Goal: Book appointment/travel/reservation

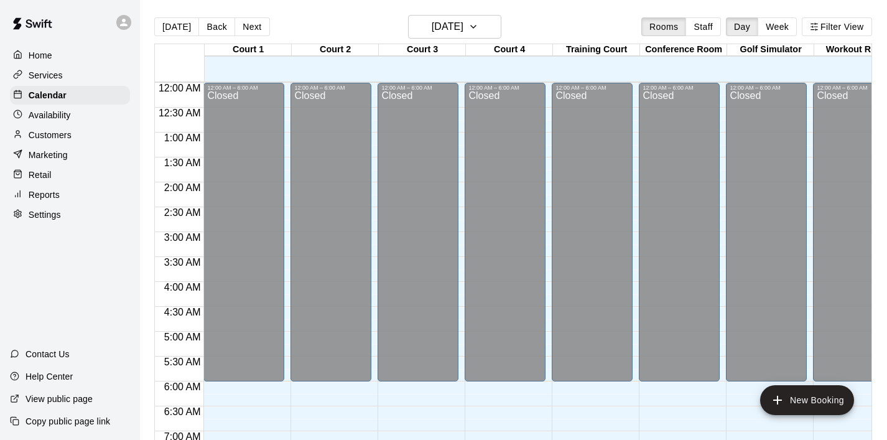
scroll to position [786, 0]
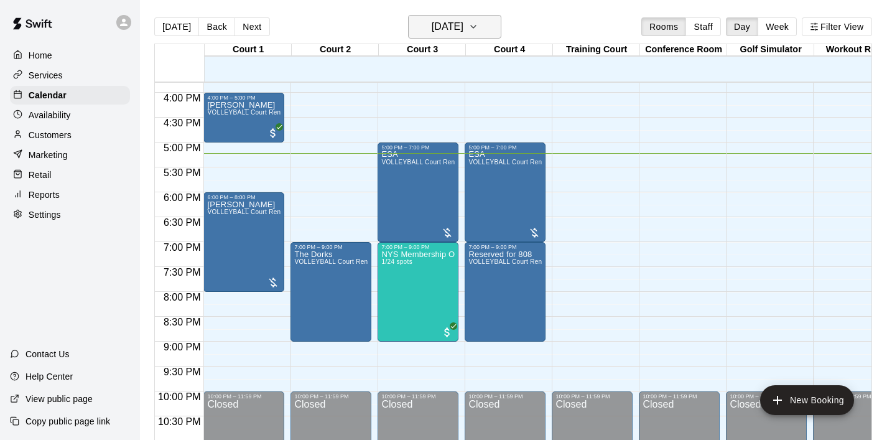
click at [498, 27] on button "[DATE]" at bounding box center [454, 27] width 93 height 24
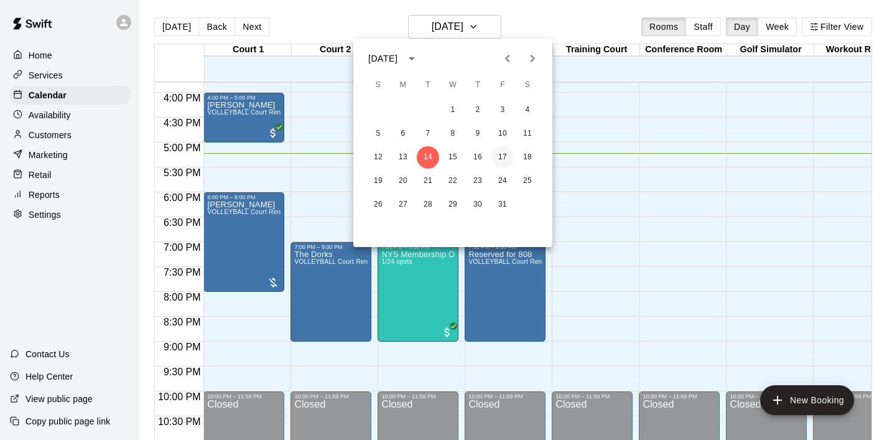
click at [502, 161] on button "17" at bounding box center [502, 157] width 22 height 22
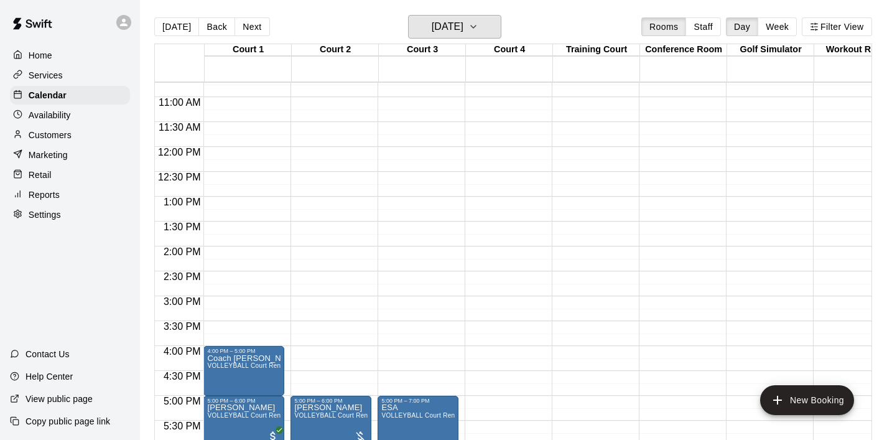
scroll to position [534, 0]
click at [248, 152] on div "12:00 AM – 6:00 AM Closed 4:00 PM – 5:00 PM Coach [PERSON_NAME] VOLLEYBALL Cour…" at bounding box center [243, 146] width 81 height 1195
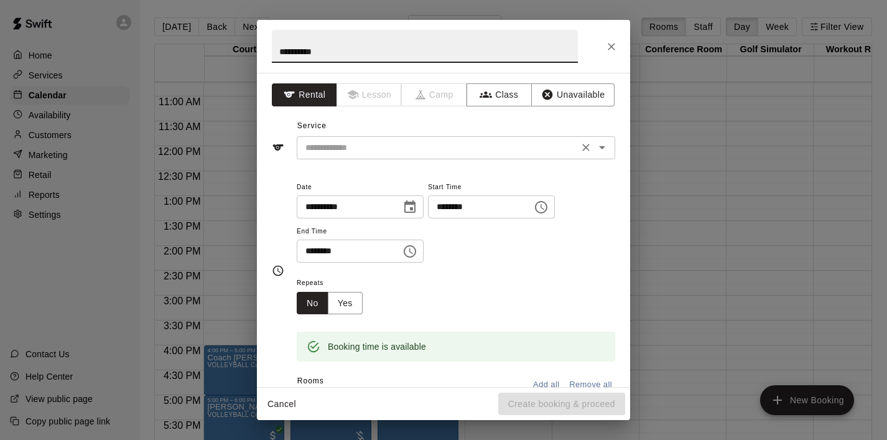
type input "**********"
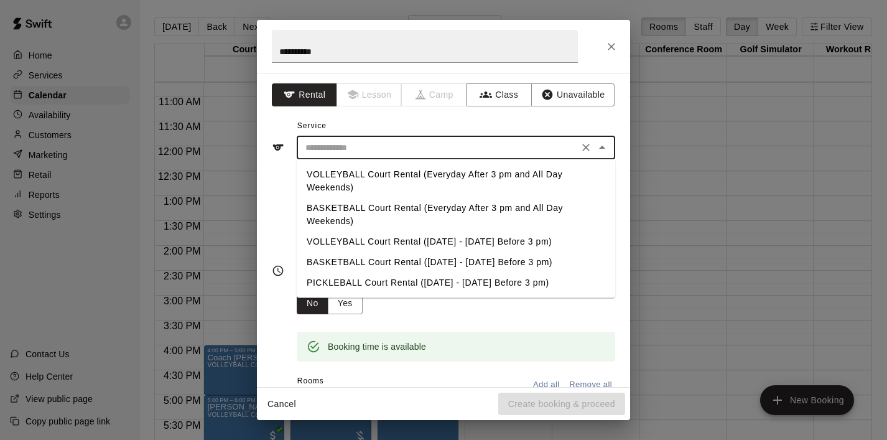
click at [443, 145] on input "text" at bounding box center [437, 148] width 274 height 16
click at [403, 173] on li "VOLLEYBALL Court Rental (Everyday After 3 pm and All Day Weekends)" at bounding box center [456, 181] width 319 height 34
type input "**********"
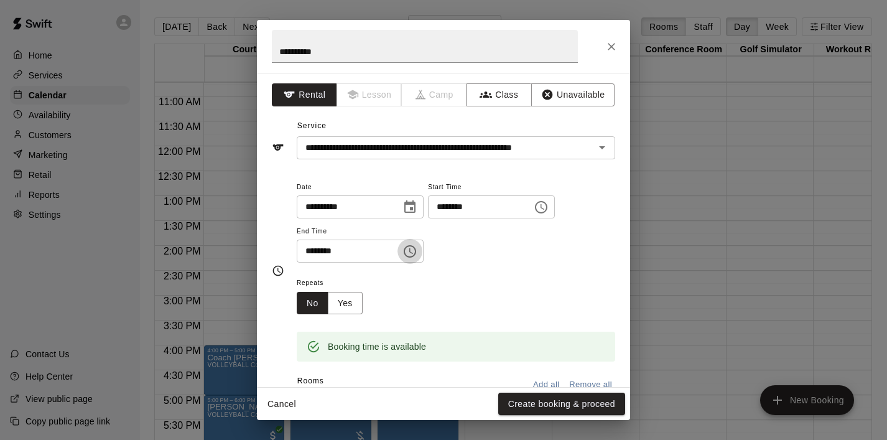
click at [417, 253] on icon "Choose time, selected time is 12:30 PM" at bounding box center [410, 251] width 15 height 15
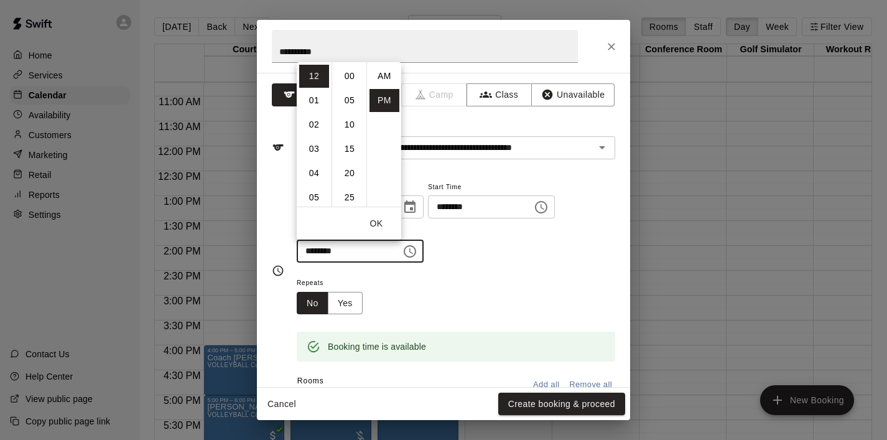
scroll to position [22, 0]
click at [316, 128] on li "02" at bounding box center [314, 124] width 30 height 23
click at [350, 75] on li "00" at bounding box center [350, 76] width 30 height 23
type input "********"
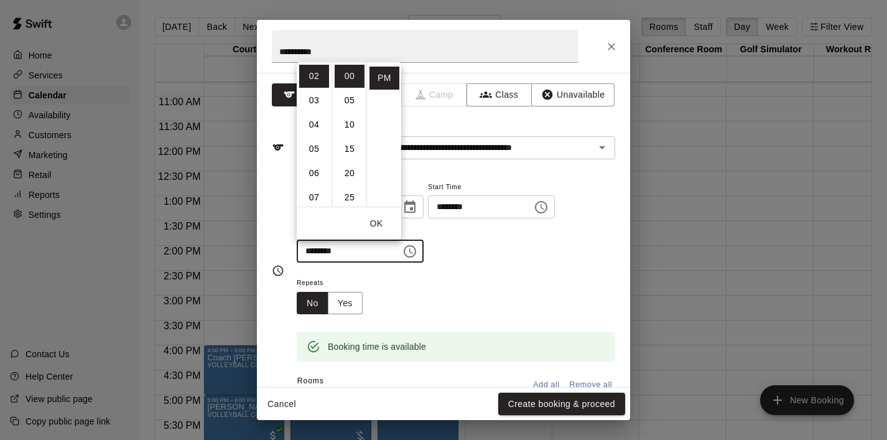
click at [381, 230] on button "OK" at bounding box center [376, 223] width 40 height 23
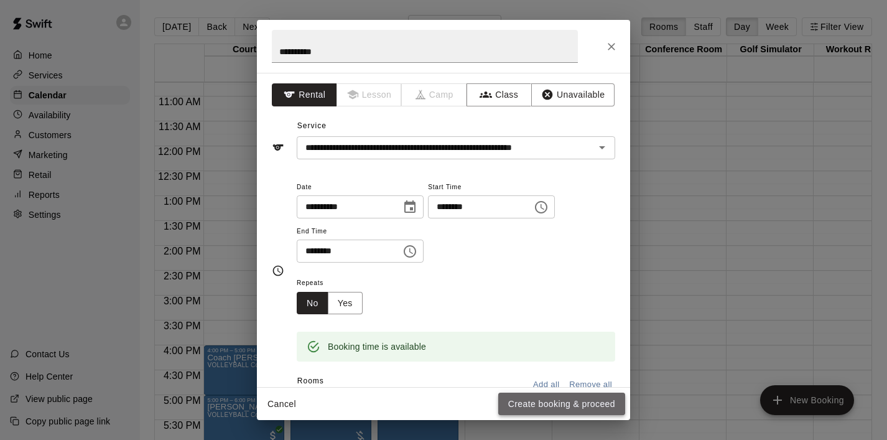
click at [530, 402] on button "Create booking & proceed" at bounding box center [561, 404] width 127 height 23
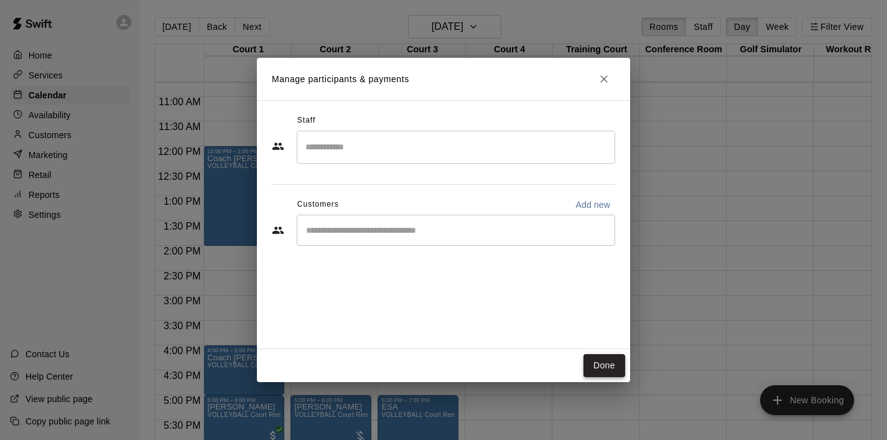
click at [607, 363] on button "Done" at bounding box center [605, 365] width 42 height 23
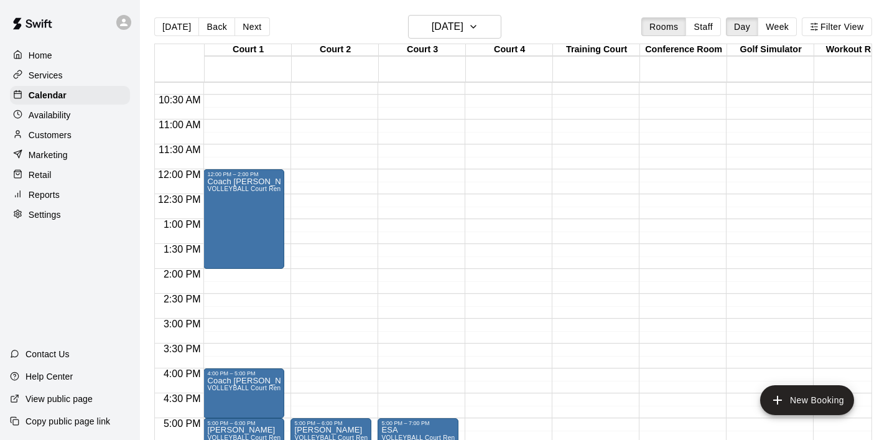
scroll to position [519, 0]
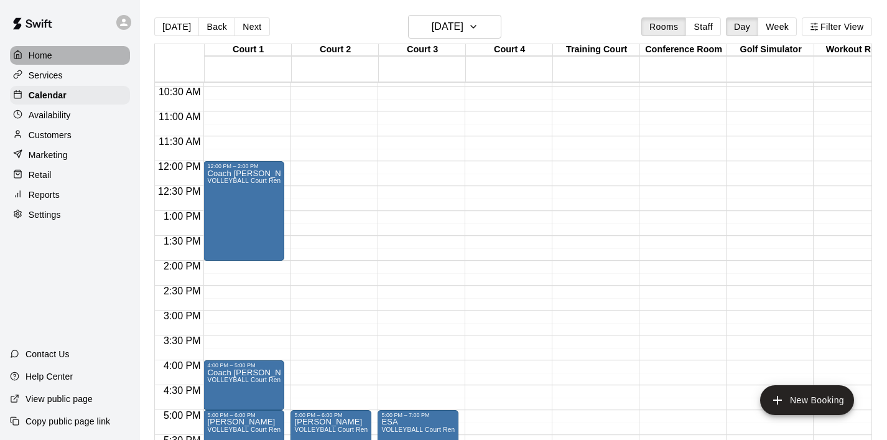
click at [54, 52] on div "Home" at bounding box center [70, 55] width 120 height 19
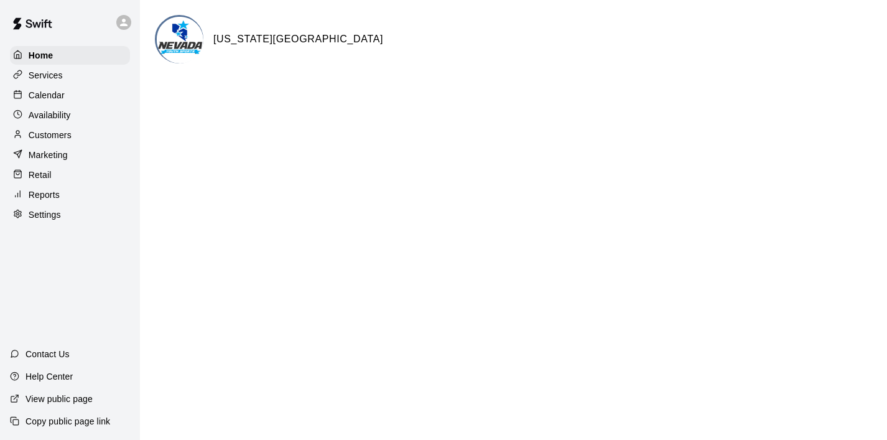
click at [50, 96] on p "Calendar" at bounding box center [47, 95] width 36 height 12
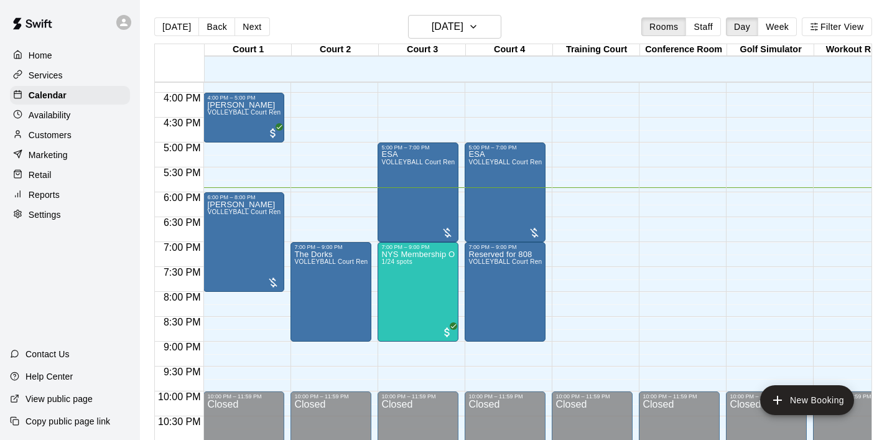
scroll to position [816, 0]
